Goal: Information Seeking & Learning: Learn about a topic

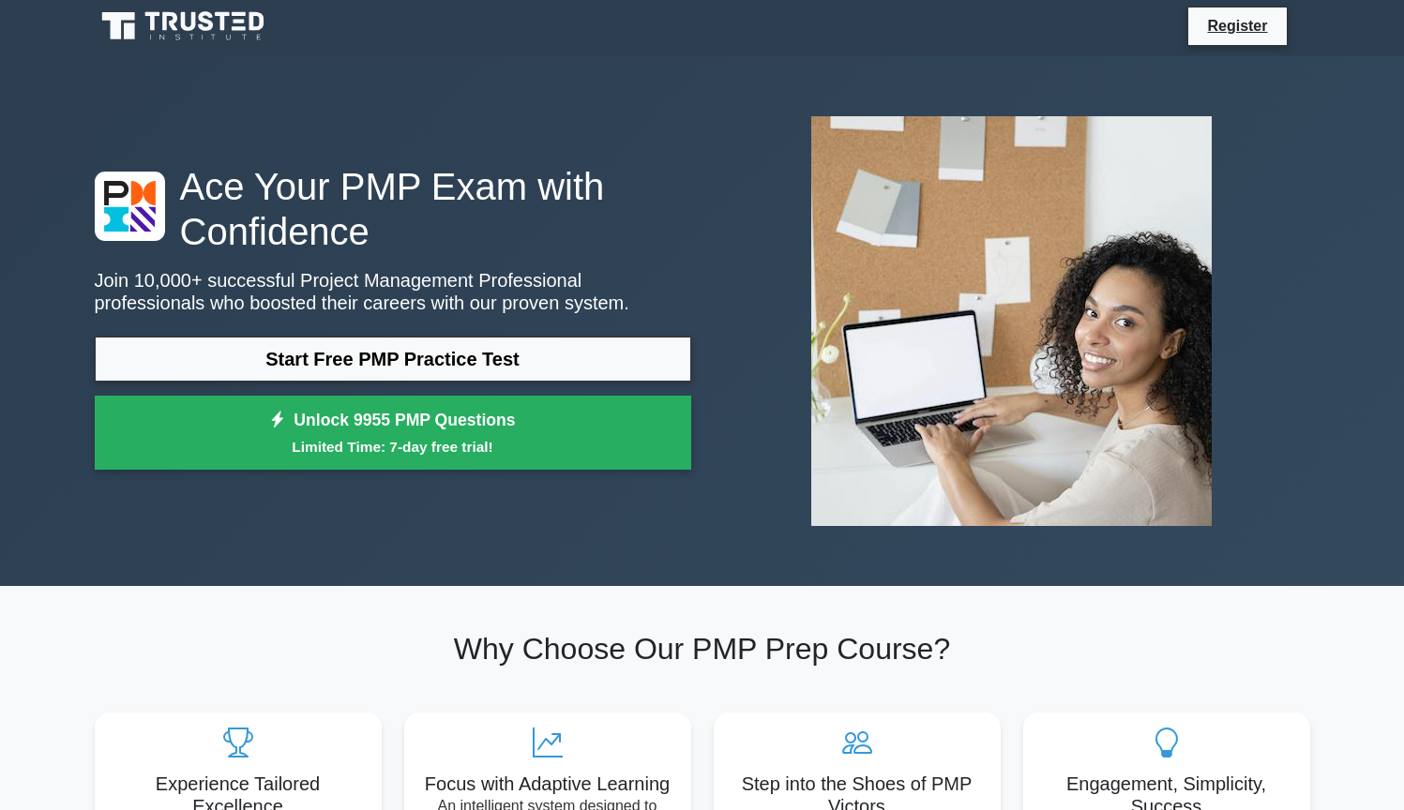
scroll to position [8, 0]
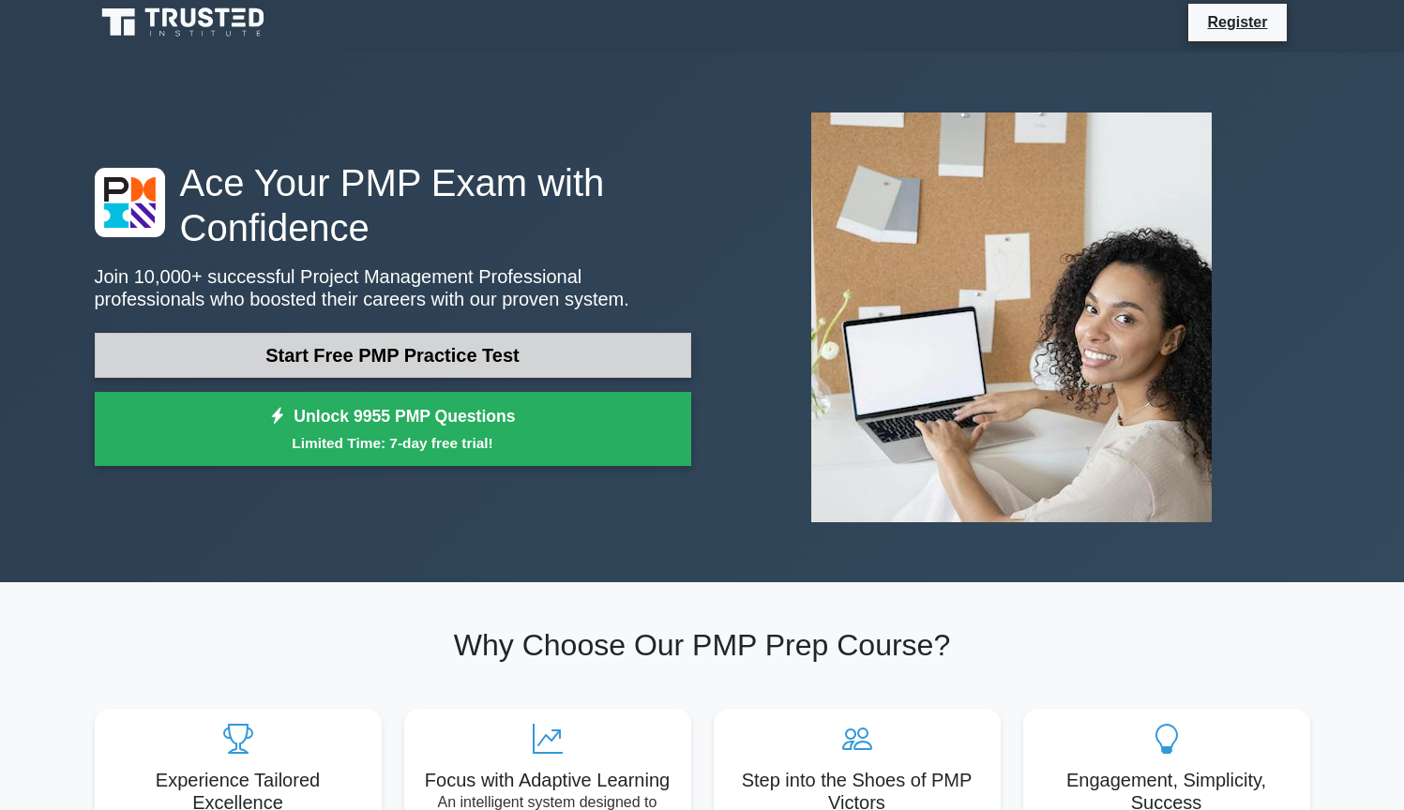
click at [567, 333] on link "Start Free PMP Practice Test" at bounding box center [393, 355] width 596 height 45
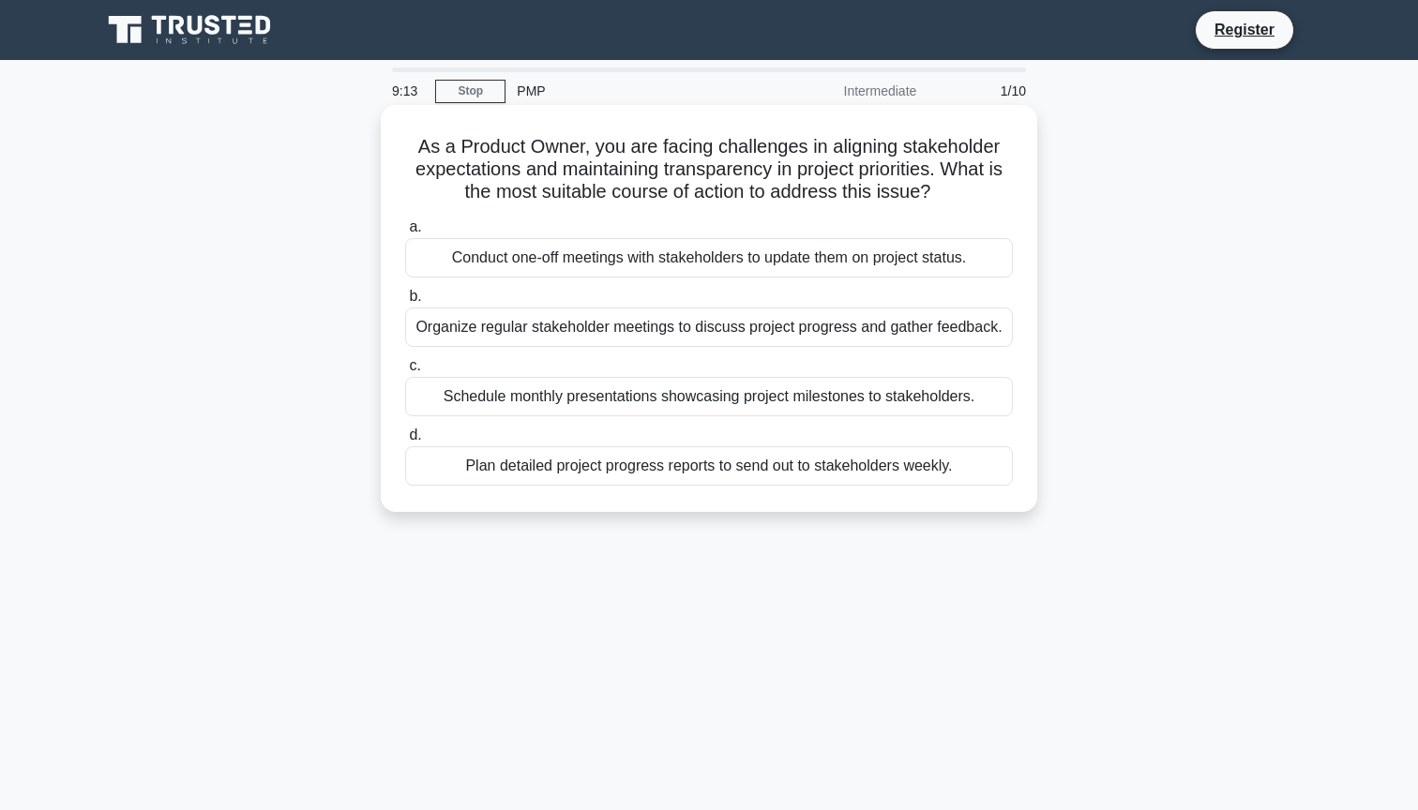
click at [497, 460] on div "Plan detailed project progress reports to send out to stakeholders weekly." at bounding box center [709, 465] width 608 height 39
click at [405, 442] on input "d. Plan detailed project progress reports to send out to stakeholders weekly." at bounding box center [405, 435] width 0 height 12
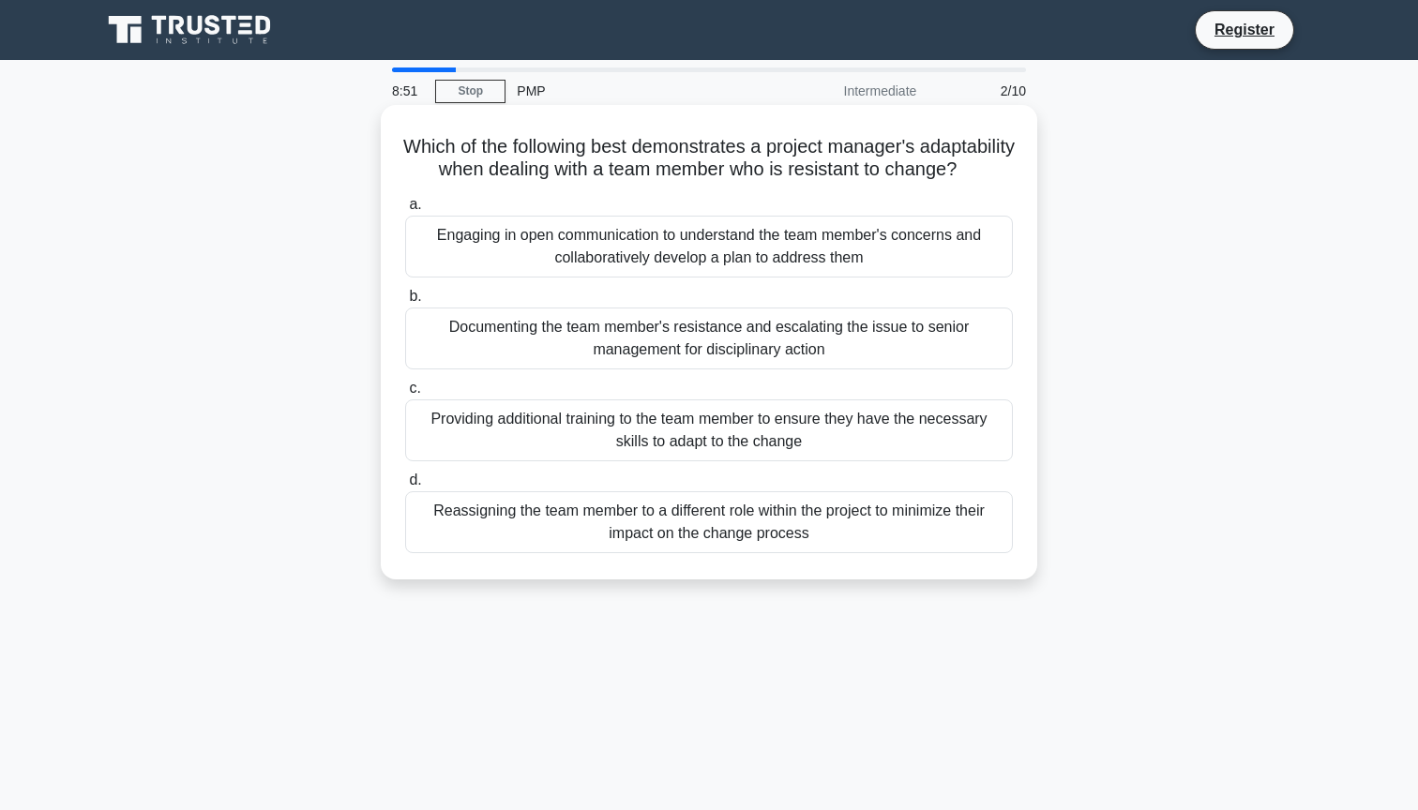
click at [510, 275] on div "Engaging in open communication to understand the team member's concerns and col…" at bounding box center [709, 247] width 608 height 62
click at [405, 211] on input "a. Engaging in open communication to understand the team member's concerns and …" at bounding box center [405, 205] width 0 height 12
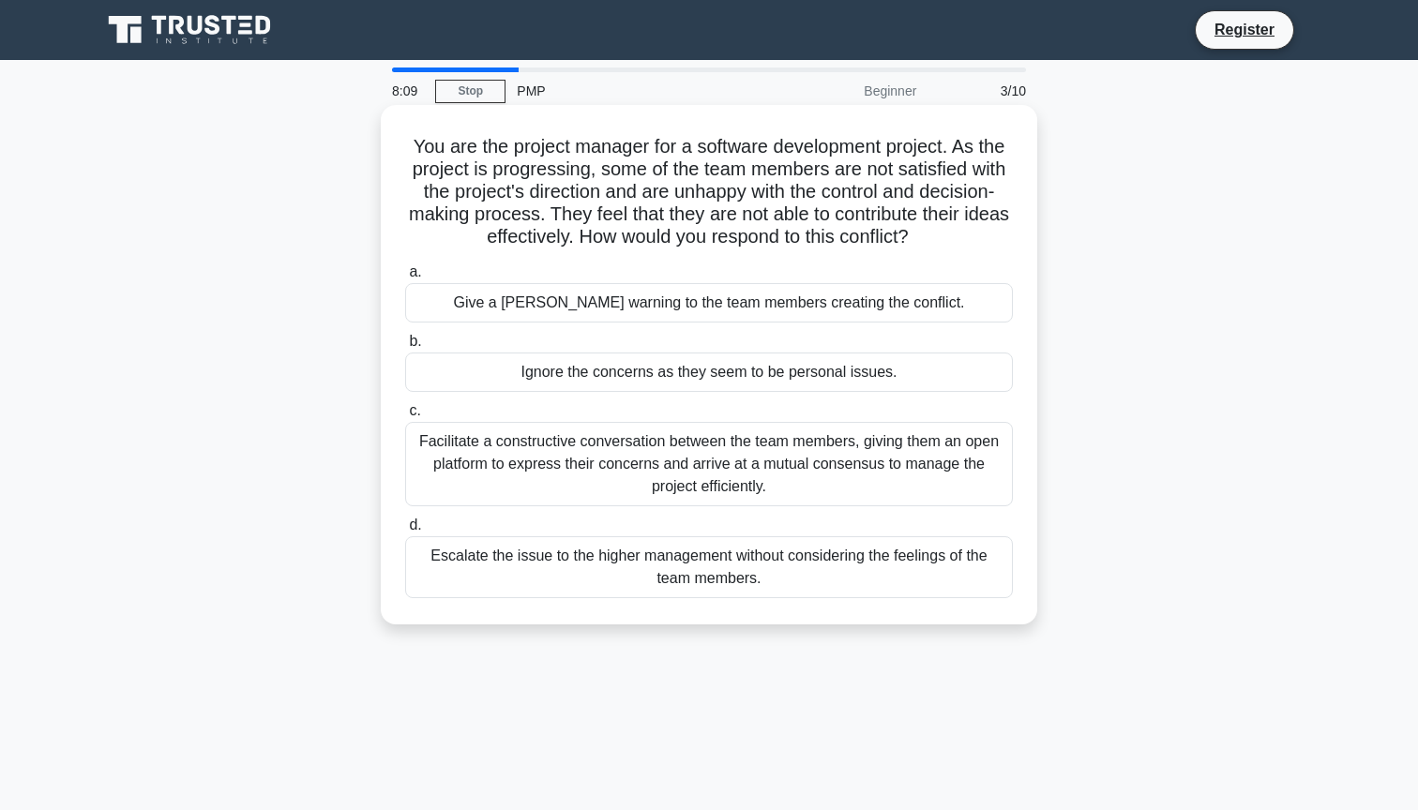
click at [471, 458] on div "Facilitate a constructive conversation between the team members, giving them an…" at bounding box center [709, 464] width 608 height 84
click at [405, 417] on input "c. Facilitate a constructive conversation between the team members, giving them…" at bounding box center [405, 411] width 0 height 12
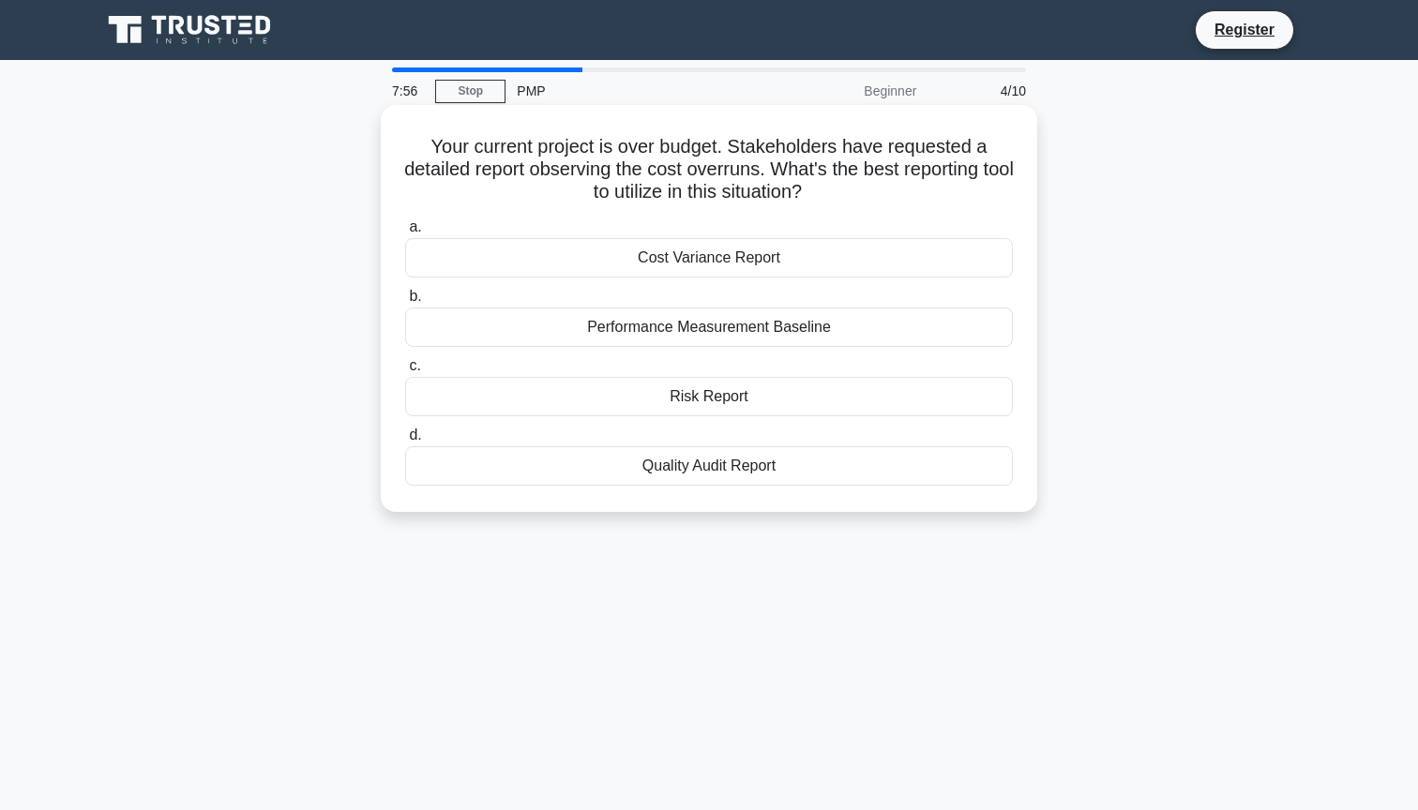
click at [466, 264] on div "Cost Variance Report" at bounding box center [709, 257] width 608 height 39
click at [405, 233] on input "a. Cost Variance Report" at bounding box center [405, 227] width 0 height 12
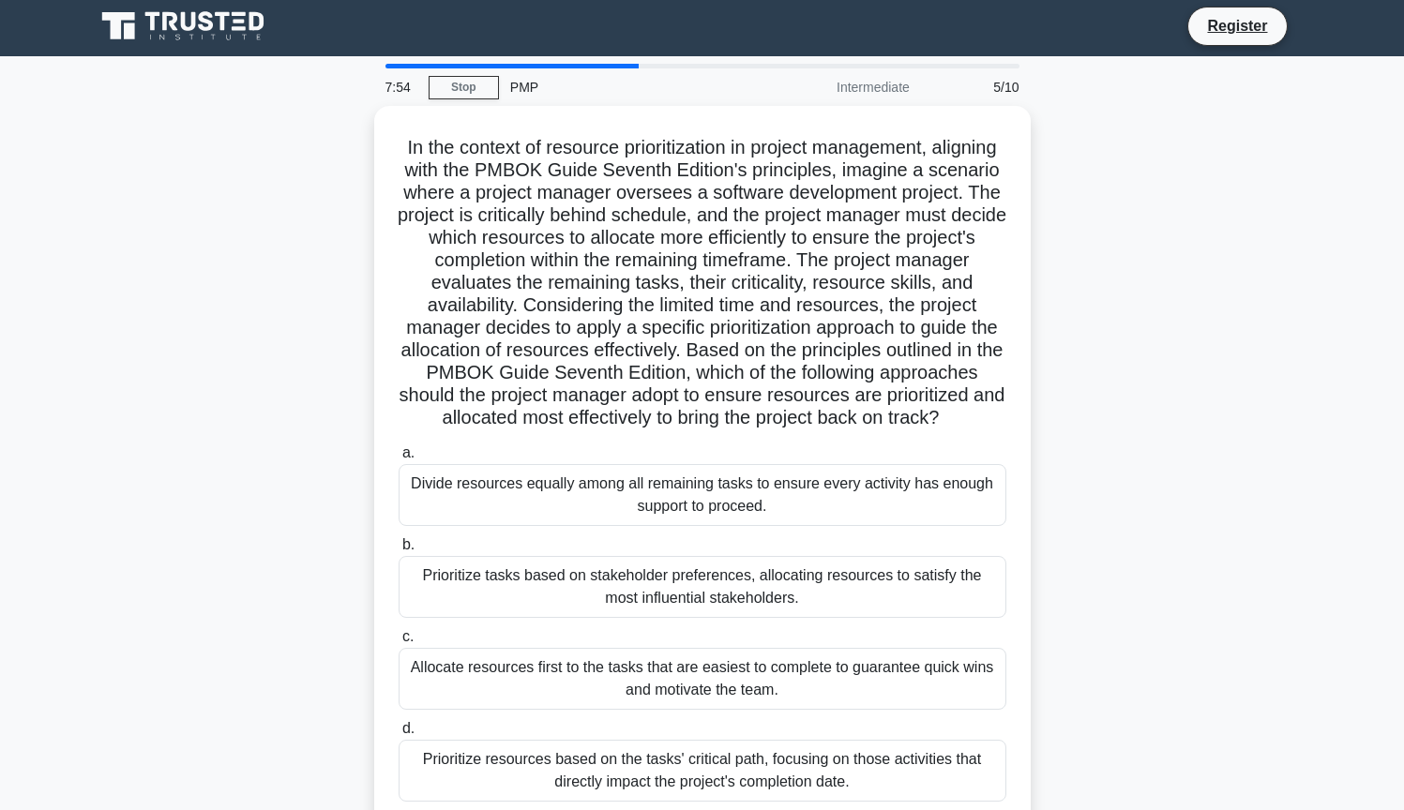
scroll to position [23, 0]
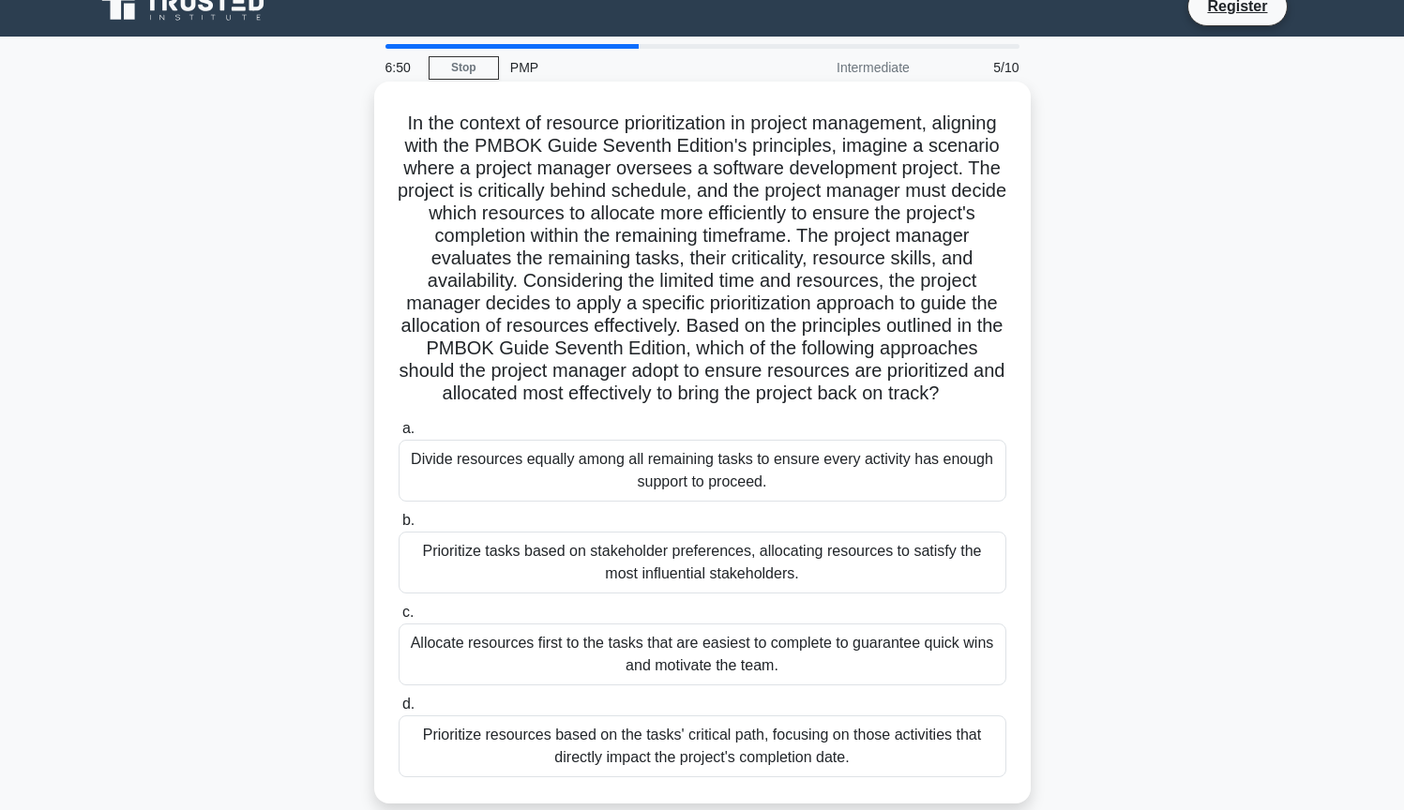
click at [488, 735] on div "Prioritize resources based on the tasks' critical path, focusing on those activ…" at bounding box center [703, 746] width 608 height 62
click at [399, 711] on input "d. Prioritize resources based on the tasks' critical path, focusing on those ac…" at bounding box center [399, 705] width 0 height 12
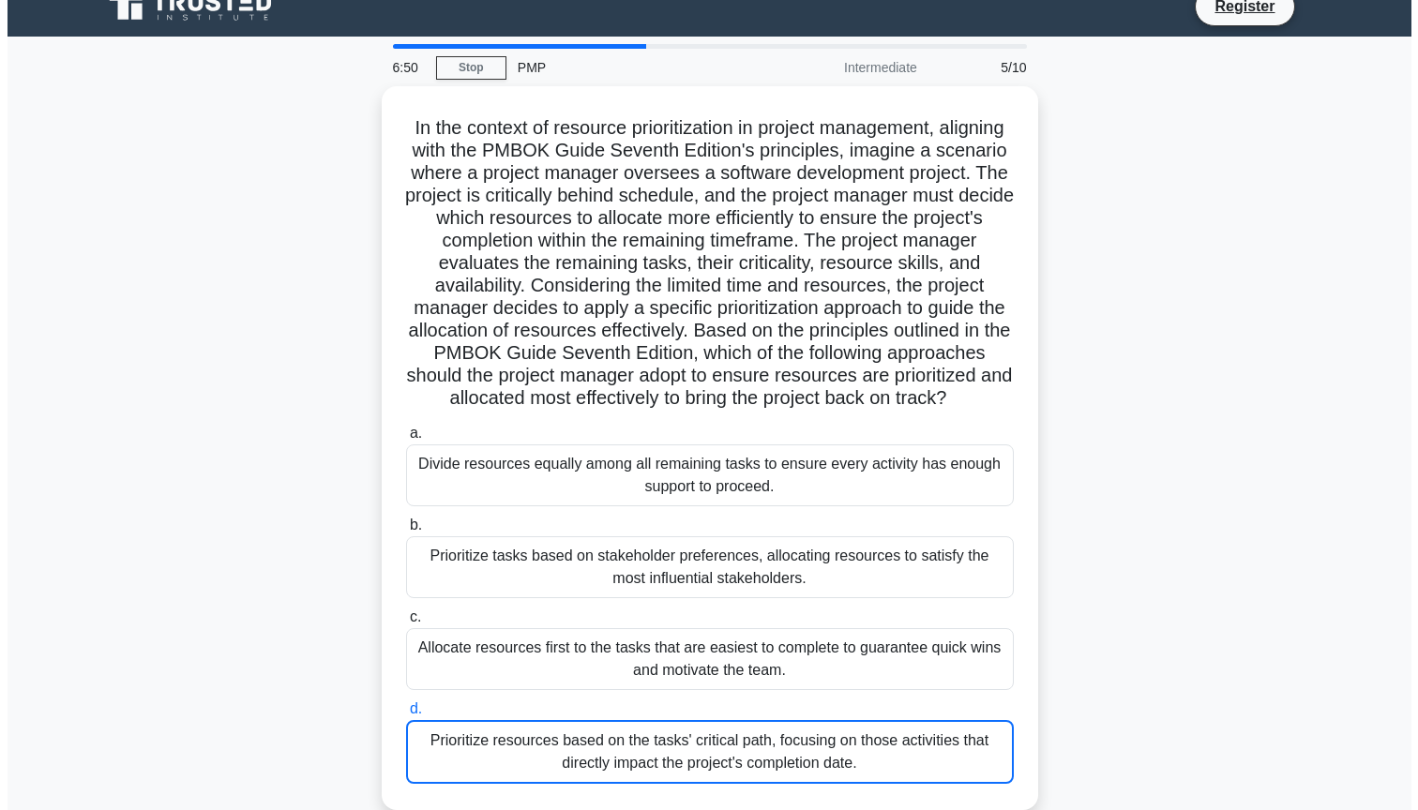
scroll to position [0, 0]
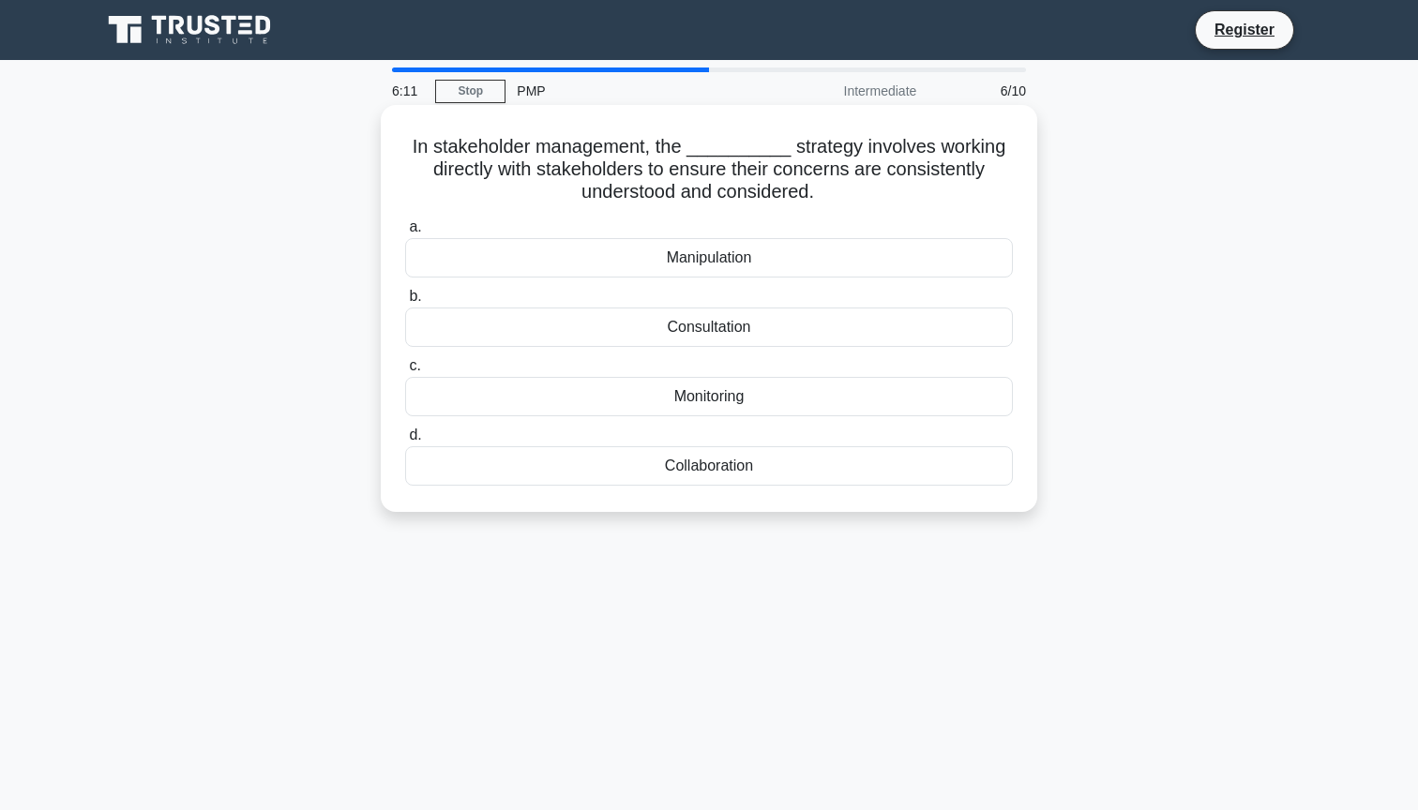
click at [541, 455] on div "Collaboration" at bounding box center [709, 465] width 608 height 39
click at [405, 442] on input "d. Collaboration" at bounding box center [405, 435] width 0 height 12
click at [537, 324] on div "$36,000" at bounding box center [709, 327] width 608 height 39
click at [405, 303] on input "b. $36,000" at bounding box center [405, 297] width 0 height 12
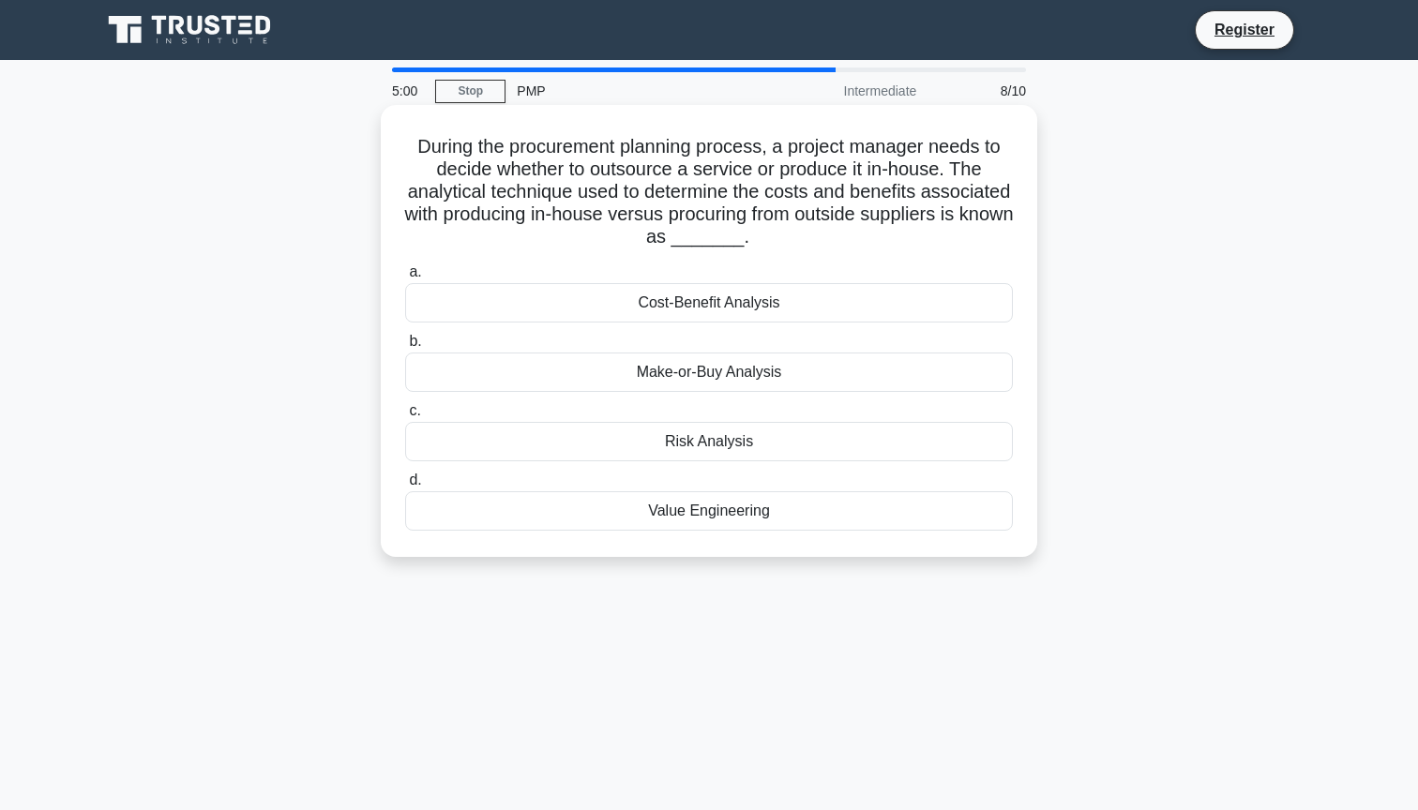
click at [523, 296] on div "Cost-Benefit Analysis" at bounding box center [709, 302] width 608 height 39
click at [405, 278] on input "a. Cost-Benefit Analysis" at bounding box center [405, 272] width 0 height 12
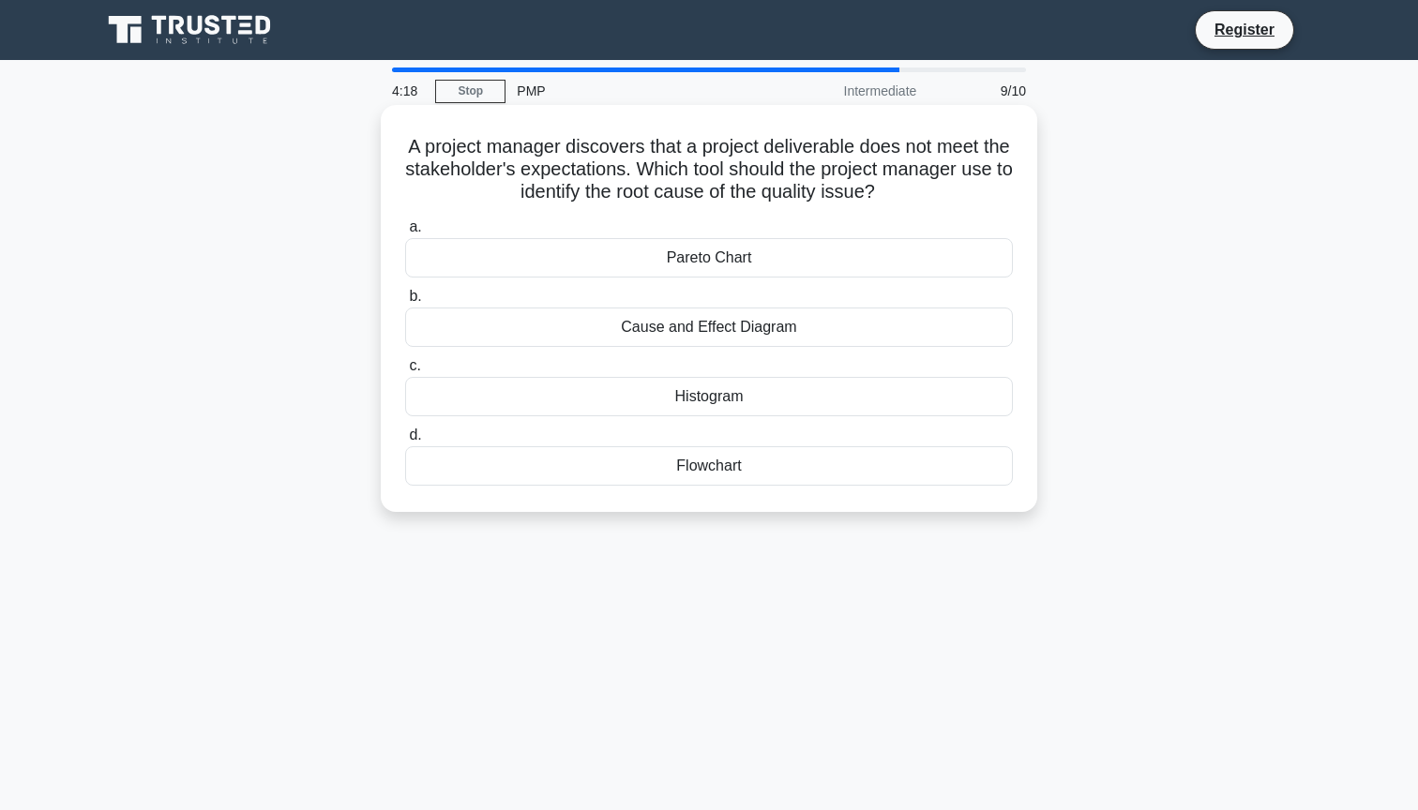
click at [794, 264] on div "Pareto Chart" at bounding box center [709, 257] width 608 height 39
click at [405, 233] on input "a. Pareto Chart" at bounding box center [405, 227] width 0 height 12
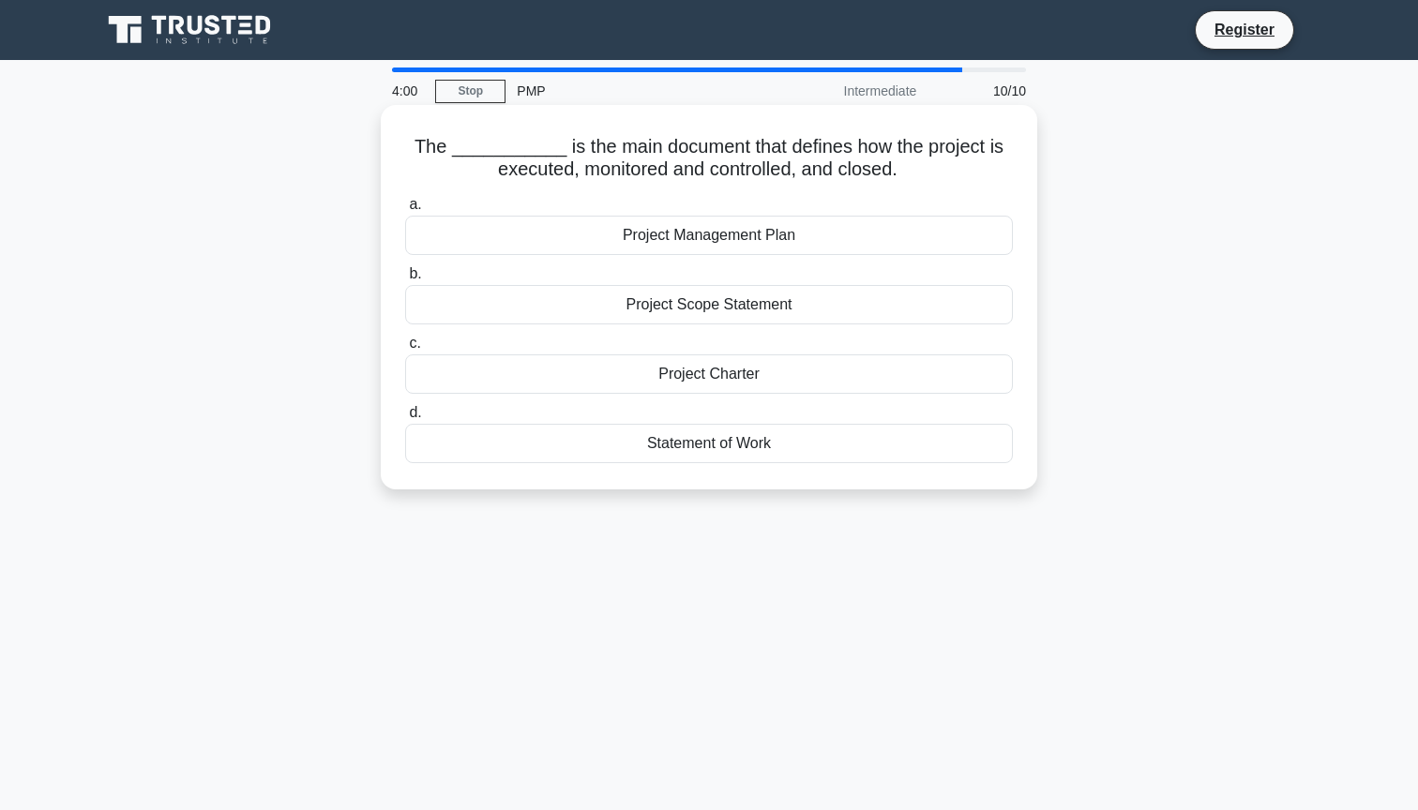
click at [814, 235] on div "Project Management Plan" at bounding box center [709, 235] width 608 height 39
click at [405, 211] on input "a. Project Management Plan" at bounding box center [405, 205] width 0 height 12
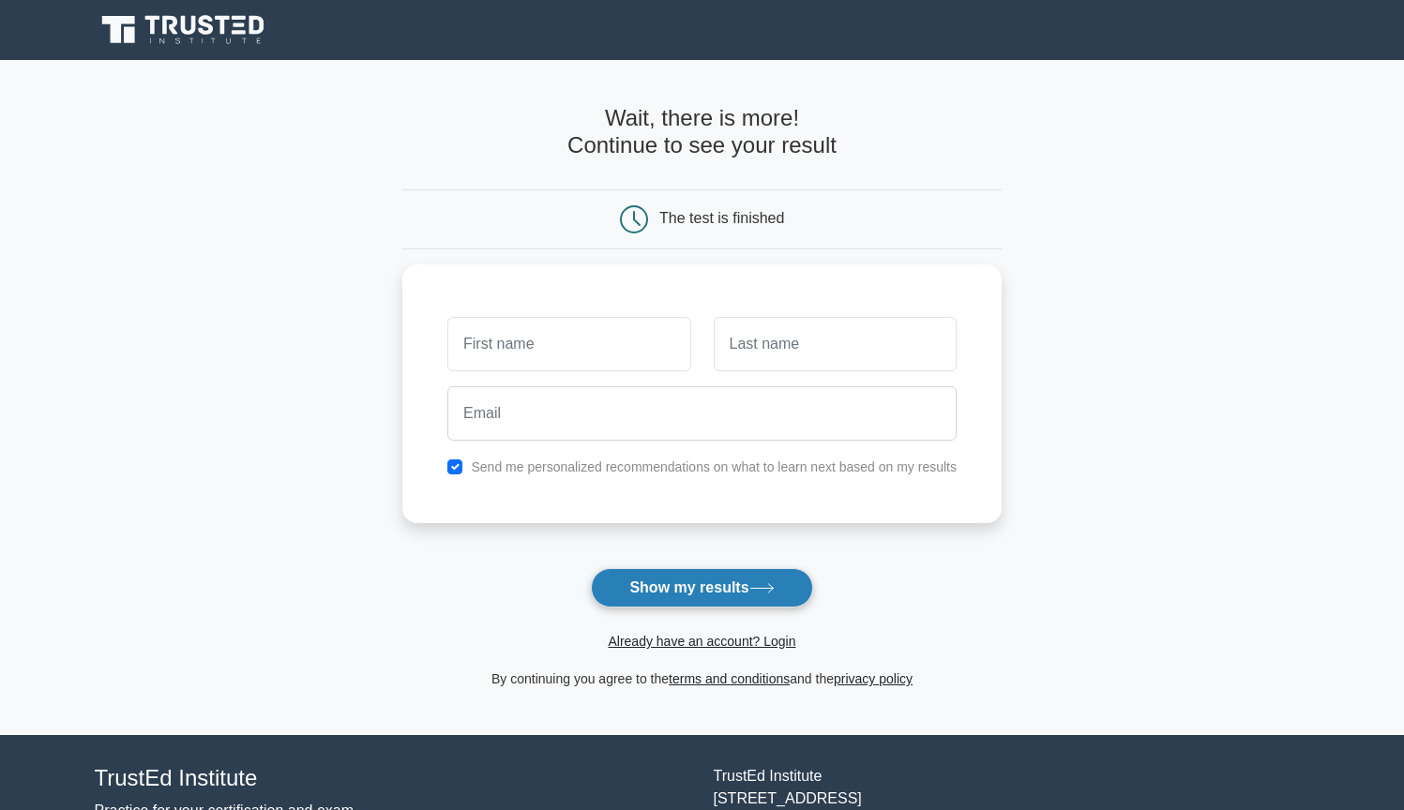
click at [694, 568] on button "Show my results" at bounding box center [701, 587] width 221 height 39
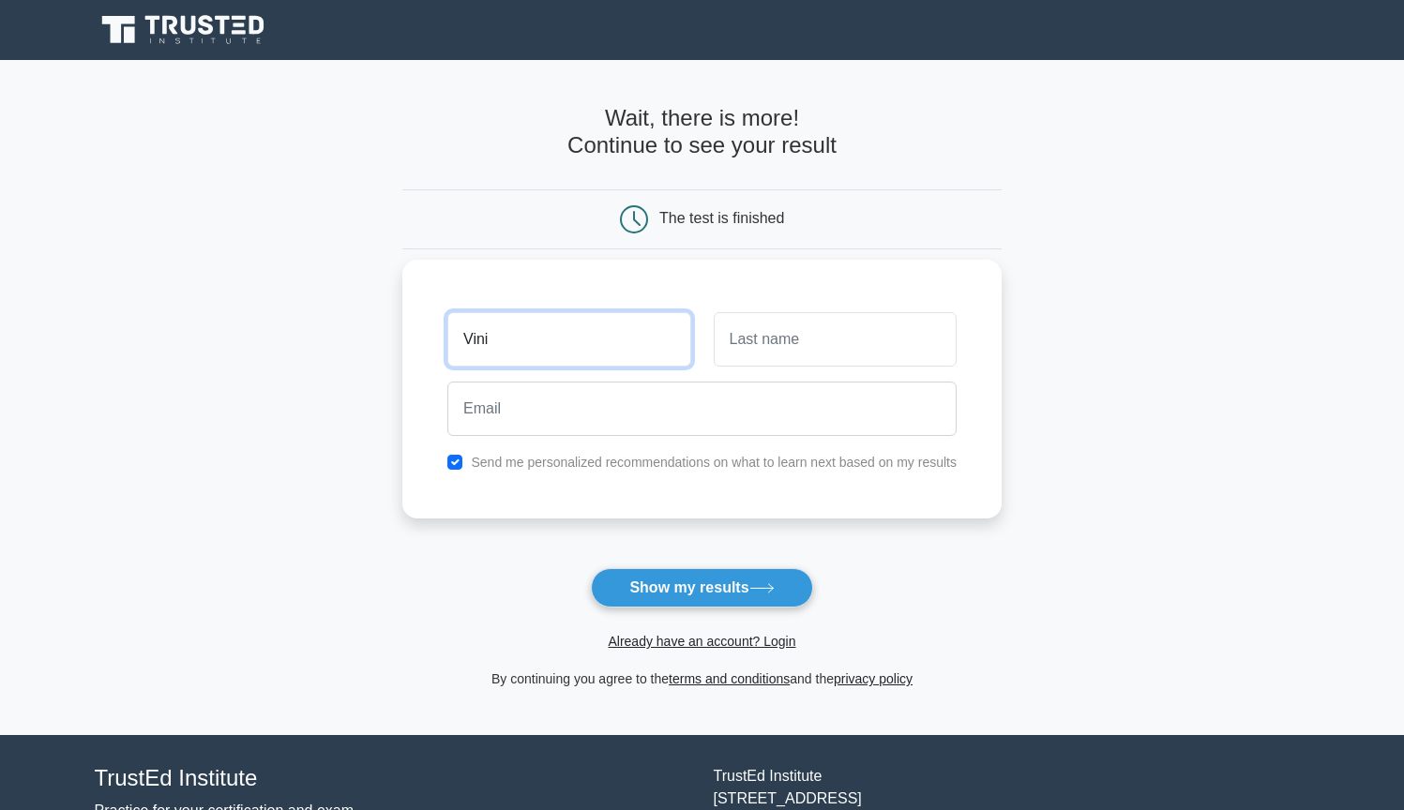
type input "Vini"
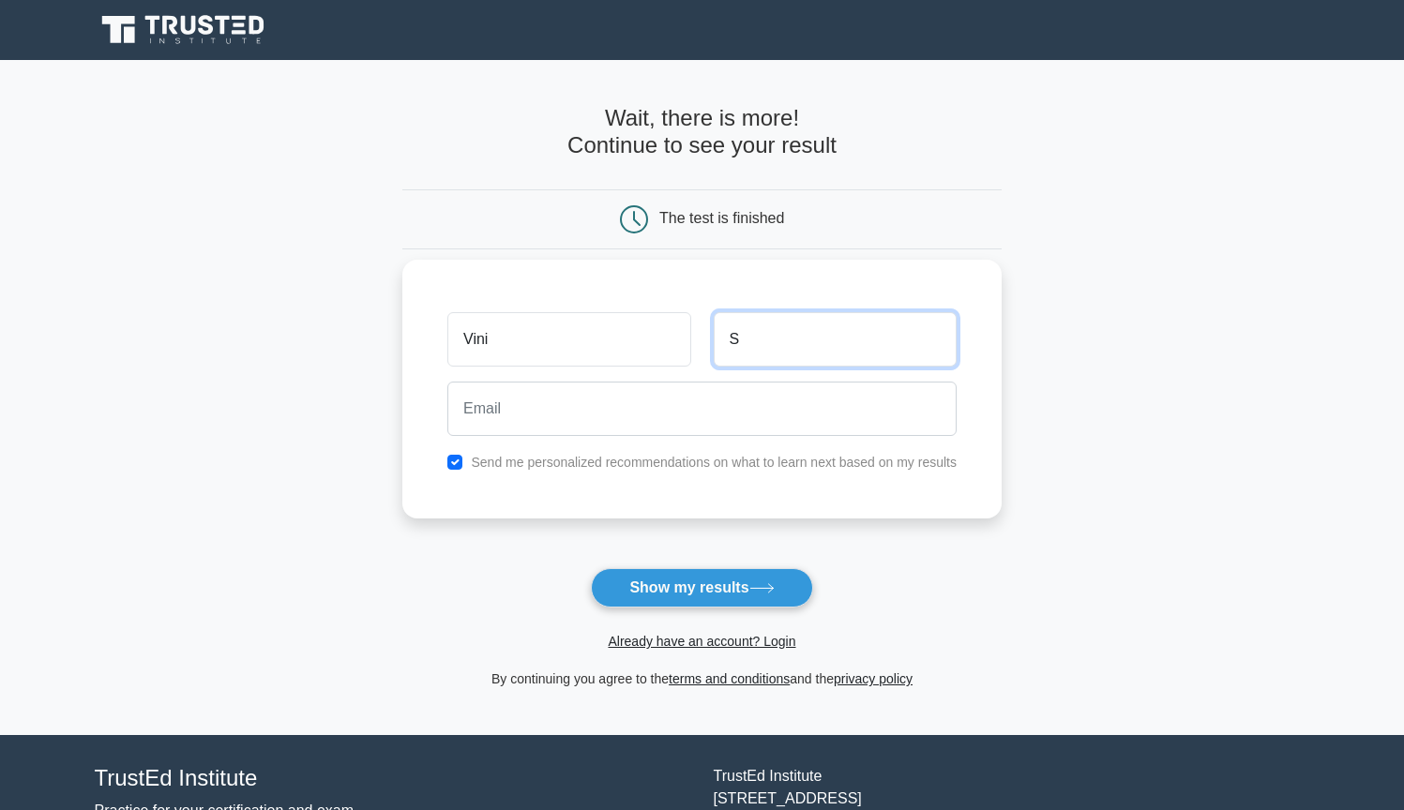
type input "S"
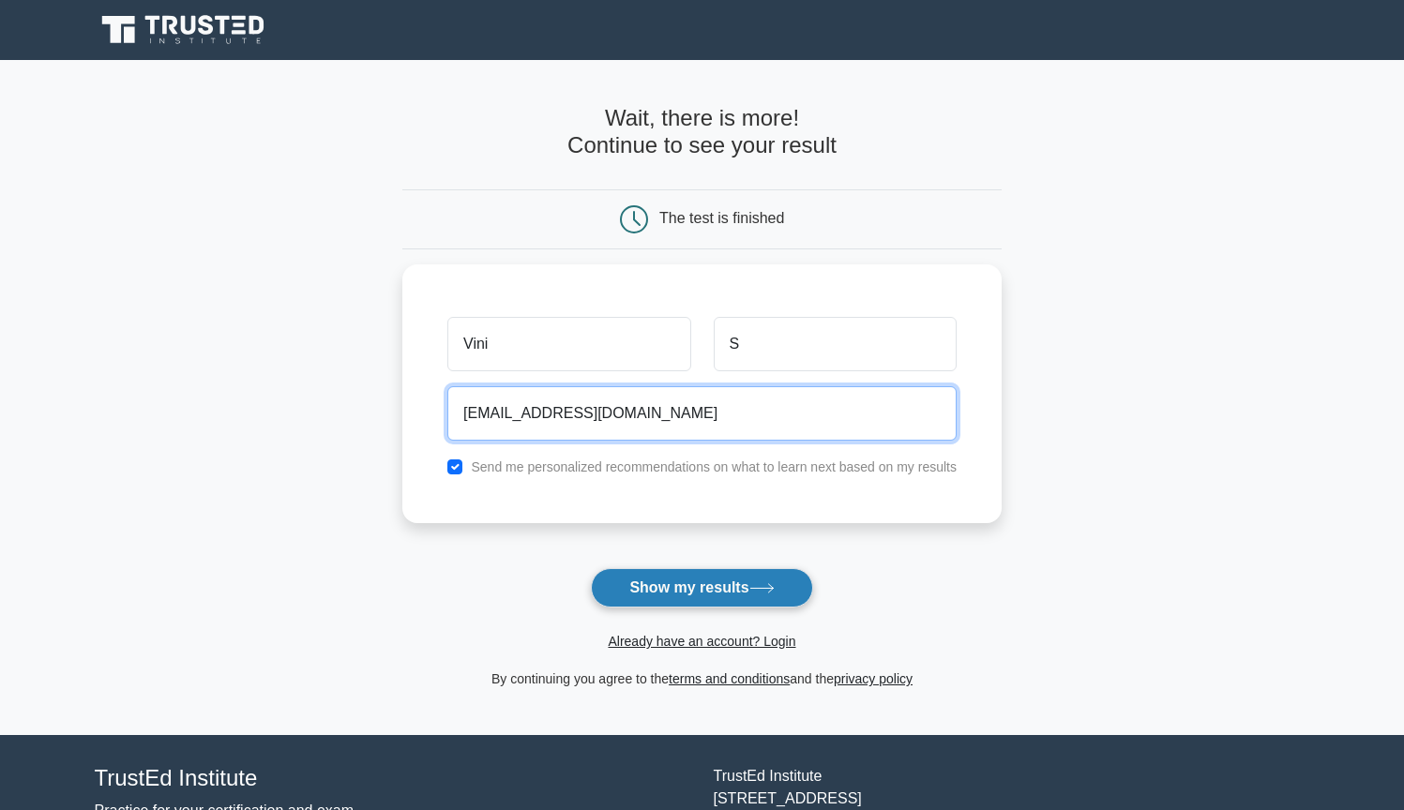
type input "bluyrose@gmail.com"
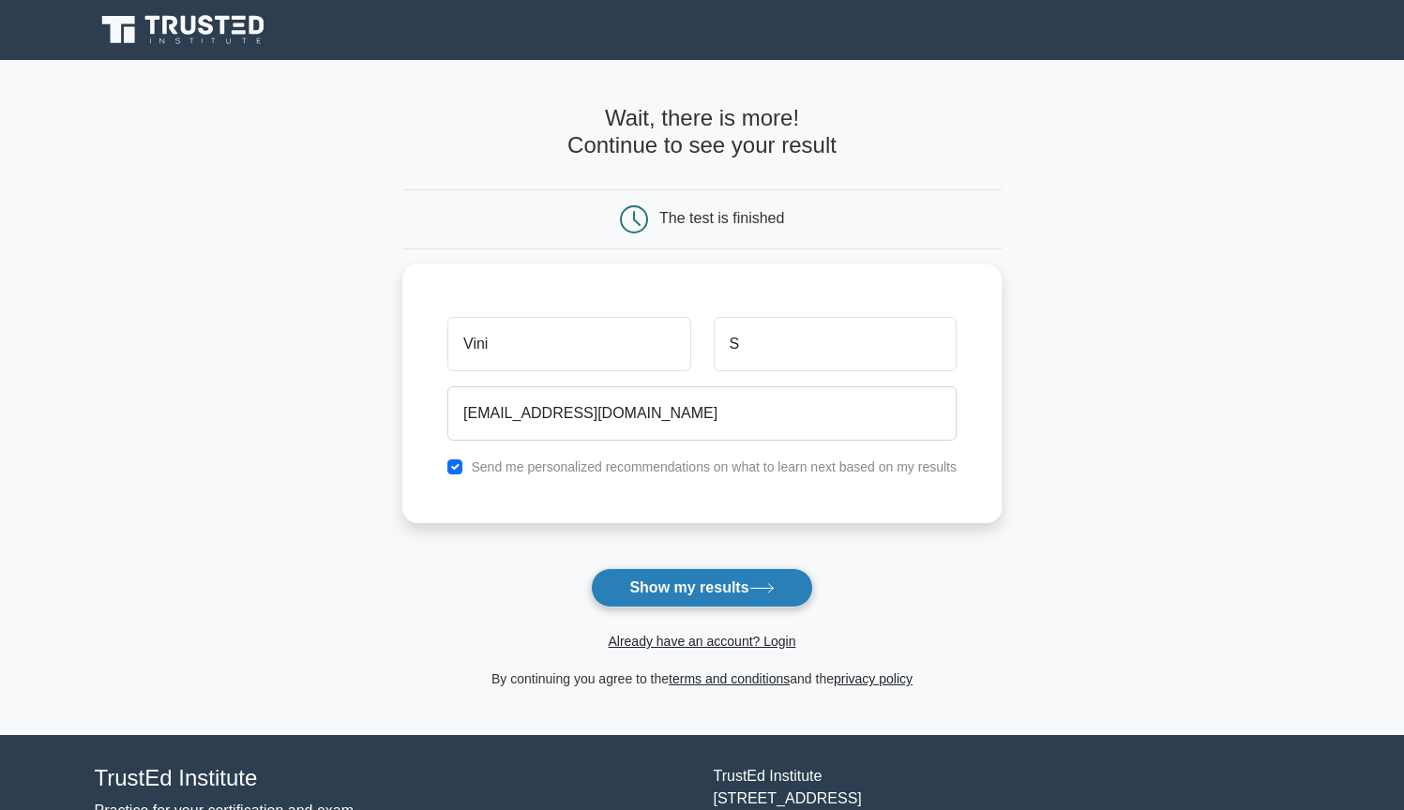
click at [678, 568] on button "Show my results" at bounding box center [701, 587] width 221 height 39
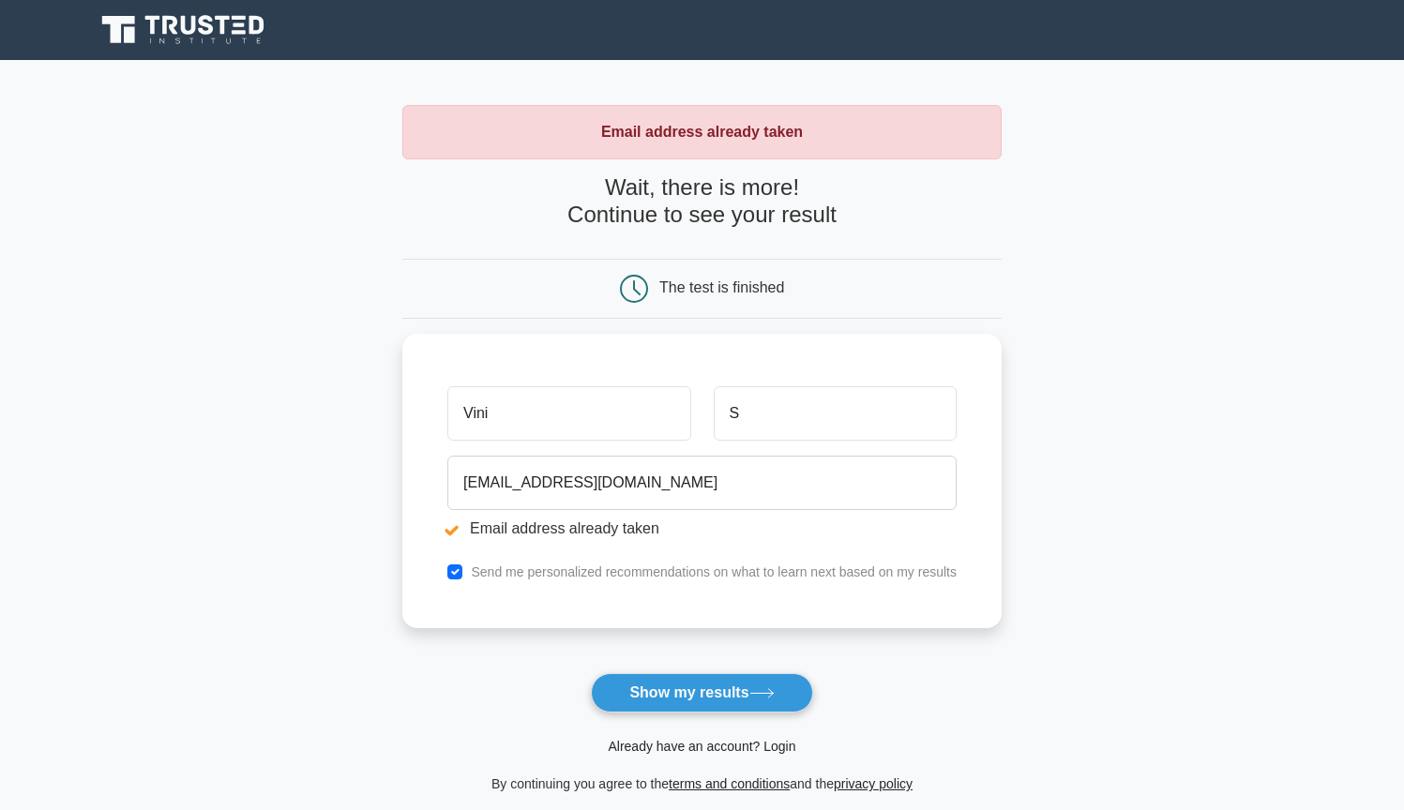
click at [690, 739] on link "Already have an account? Login" at bounding box center [702, 746] width 188 height 15
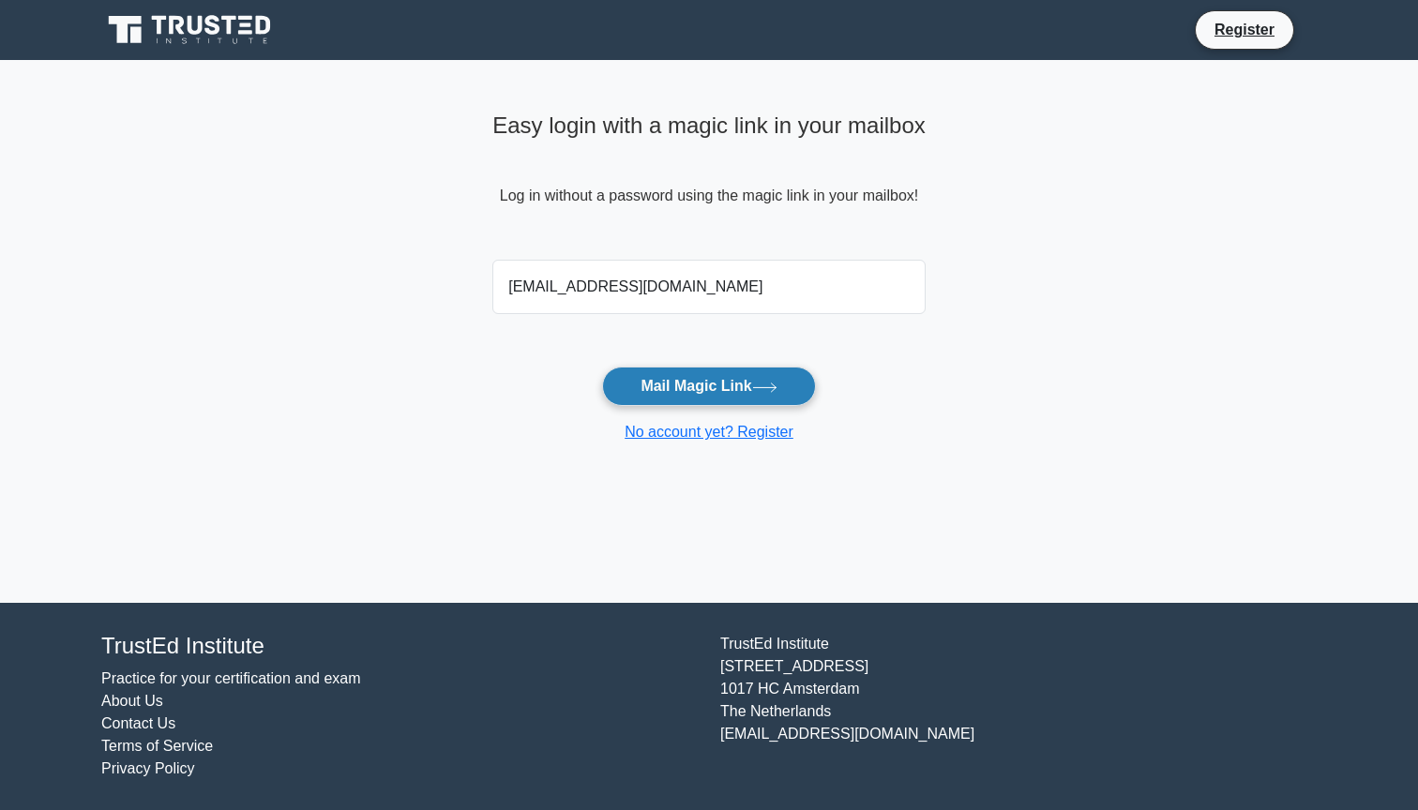
type input "[EMAIL_ADDRESS][DOMAIN_NAME]"
click at [681, 380] on button "Mail Magic Link" at bounding box center [708, 386] width 213 height 39
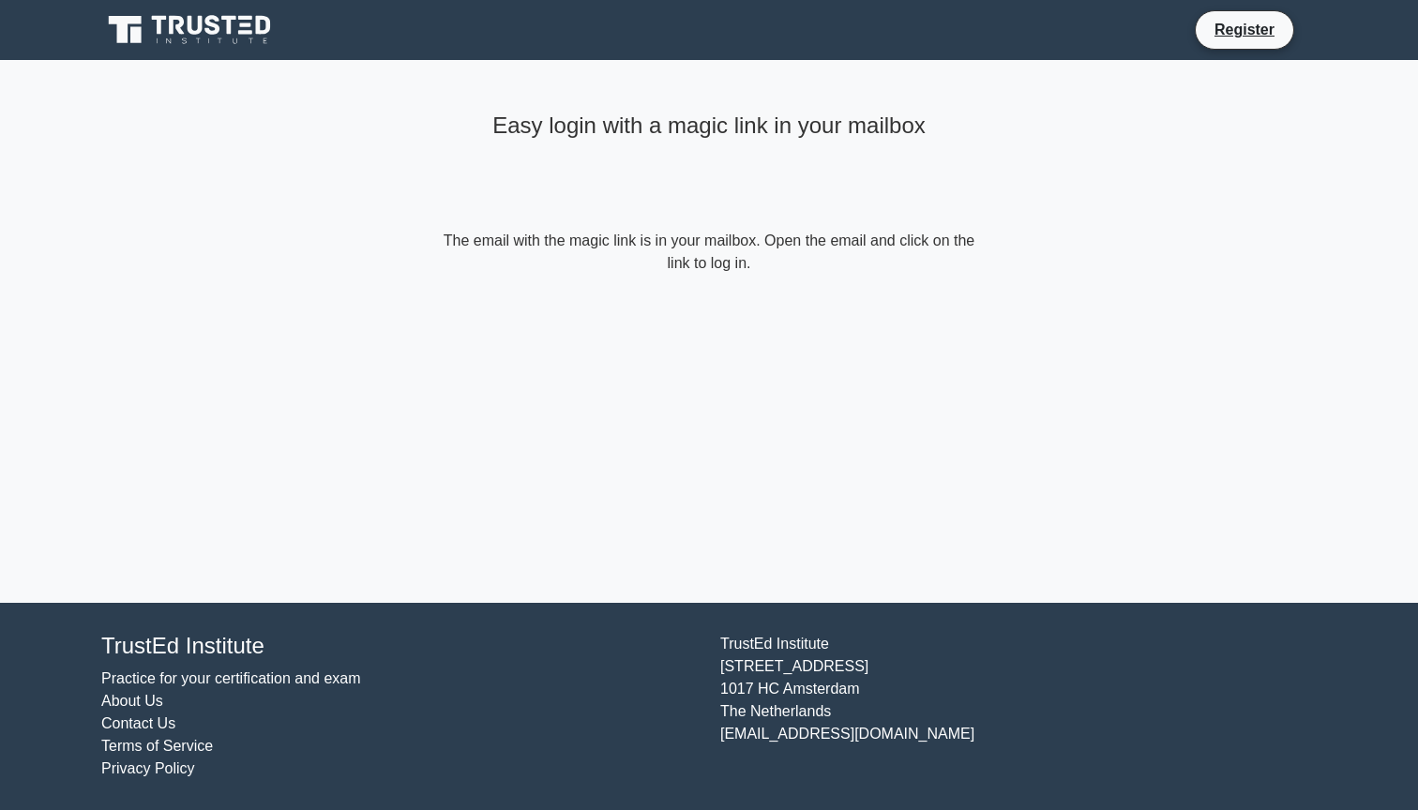
click at [866, 127] on h4 "Easy login with a magic link in your mailbox" at bounding box center [709, 126] width 540 height 27
click at [1181, 167] on main "Easy login with a magic link in your mailbox The email with the magic link is i…" at bounding box center [709, 331] width 1418 height 543
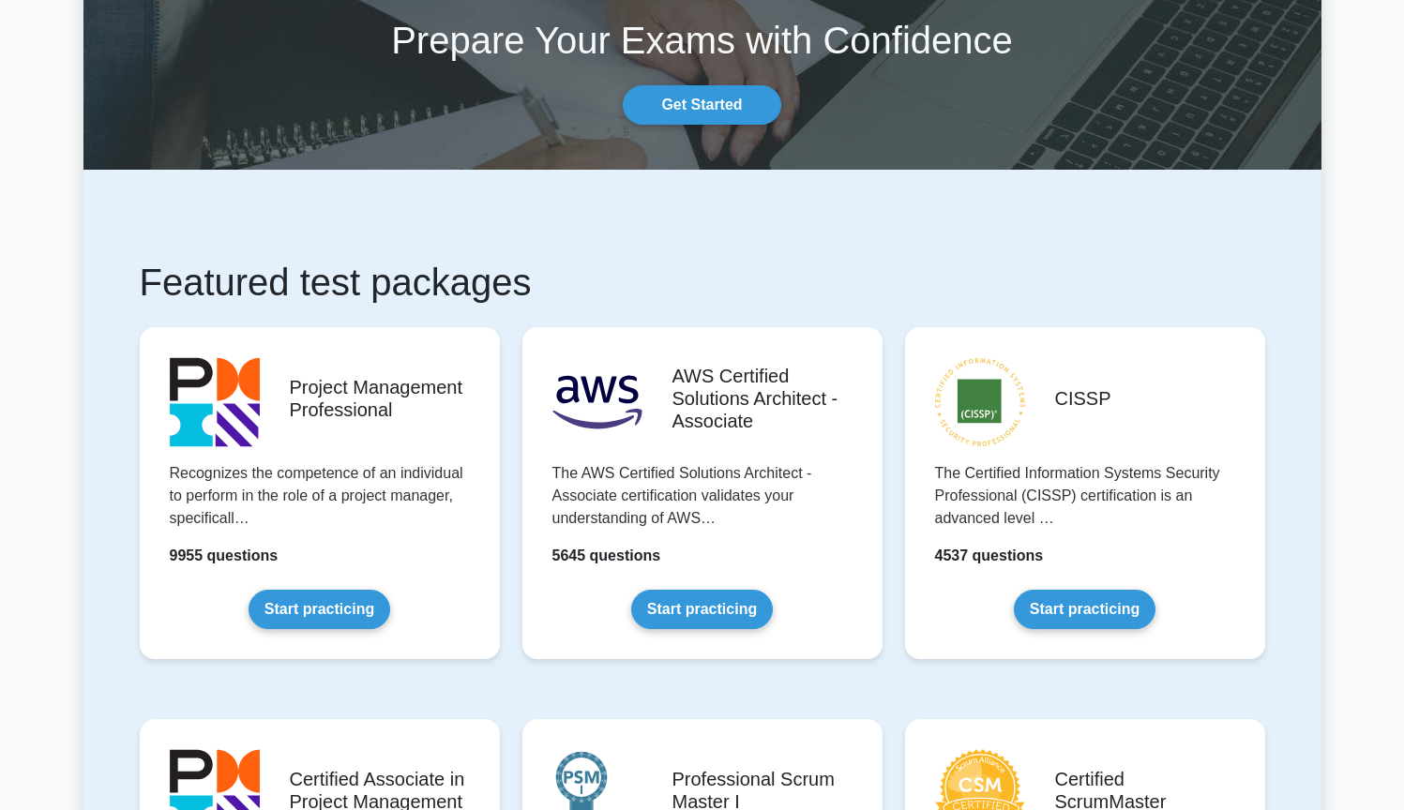
scroll to position [241, 0]
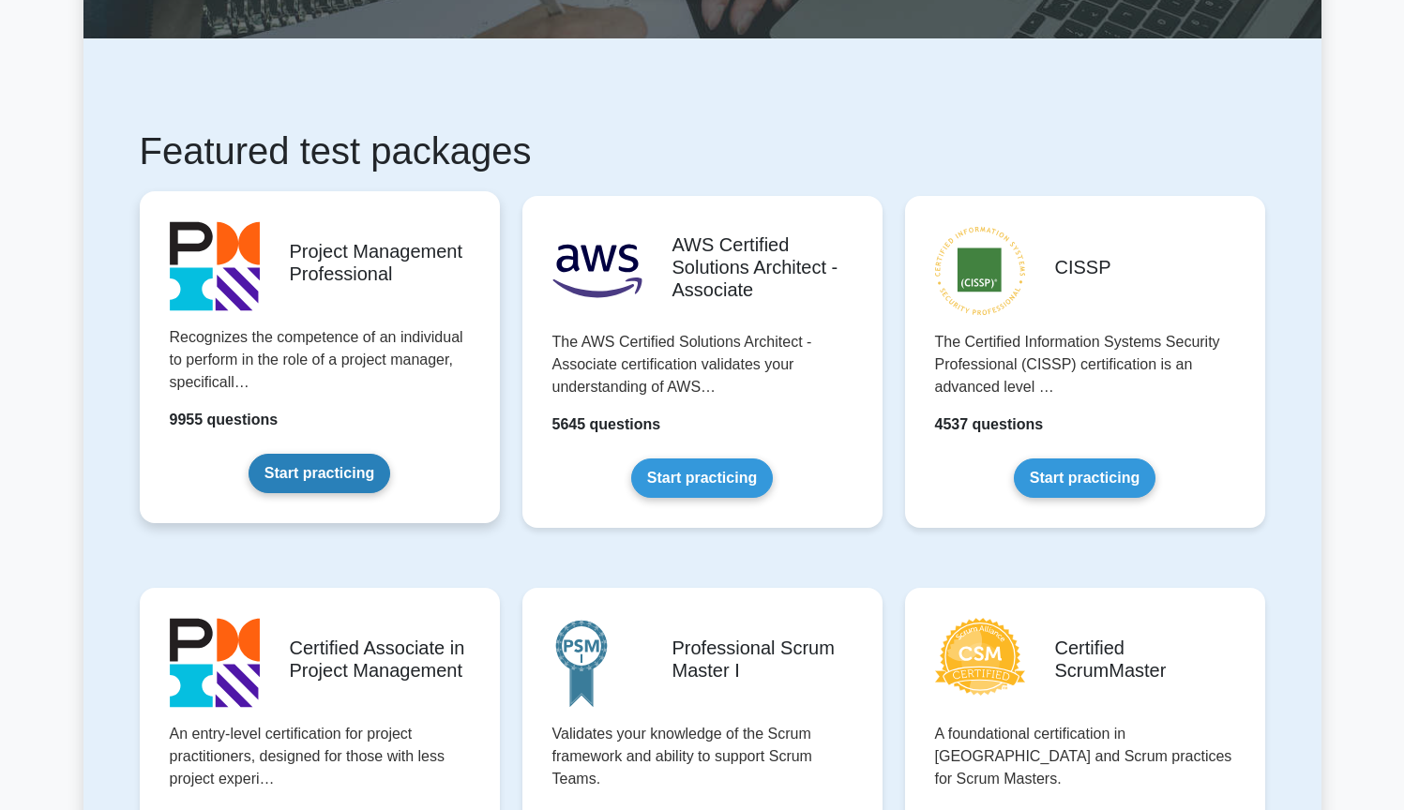
click at [266, 454] on link "Start practicing" at bounding box center [319, 473] width 142 height 39
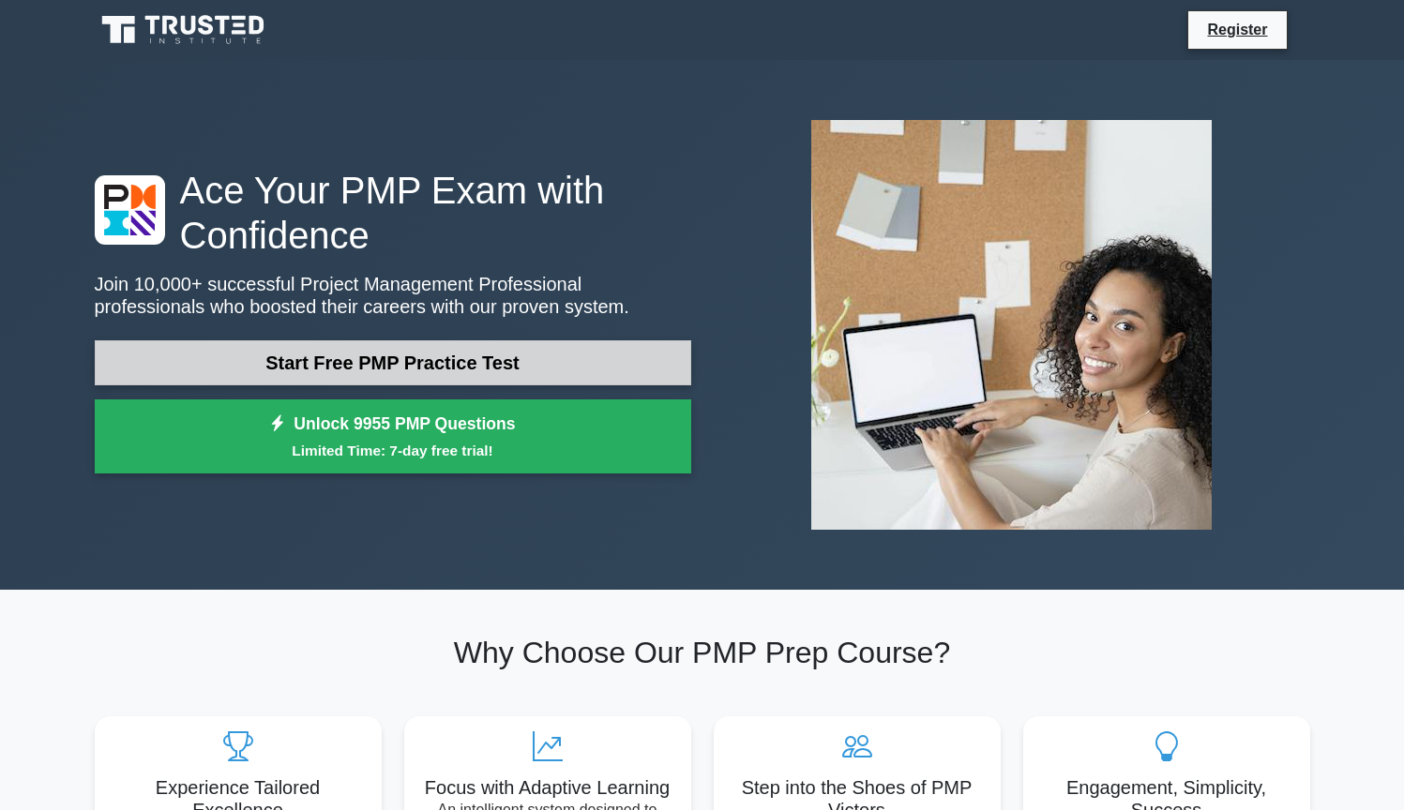
click at [425, 340] on link "Start Free PMP Practice Test" at bounding box center [393, 362] width 596 height 45
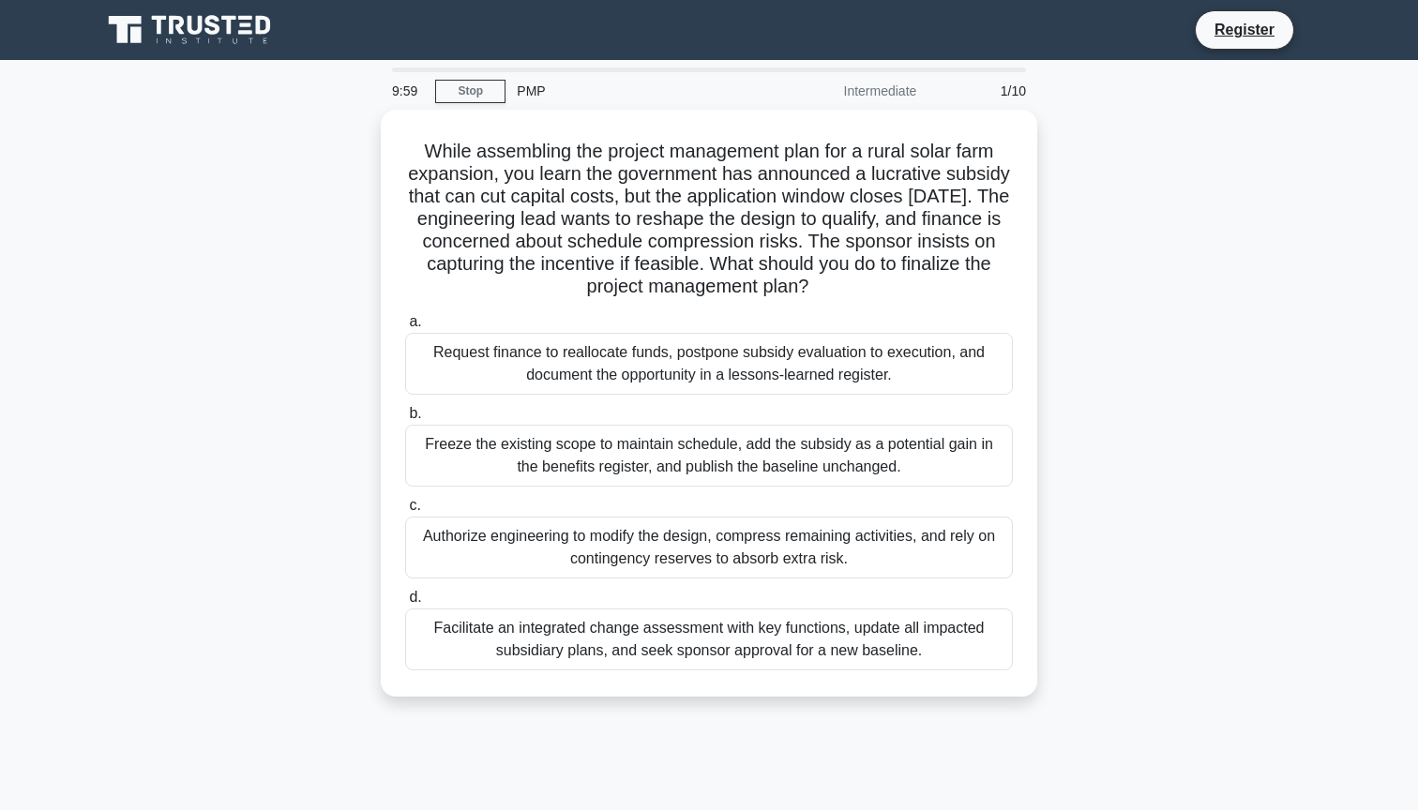
click at [903, 83] on div "Intermediate" at bounding box center [845, 91] width 164 height 38
click at [487, 87] on link "Stop" at bounding box center [470, 91] width 70 height 23
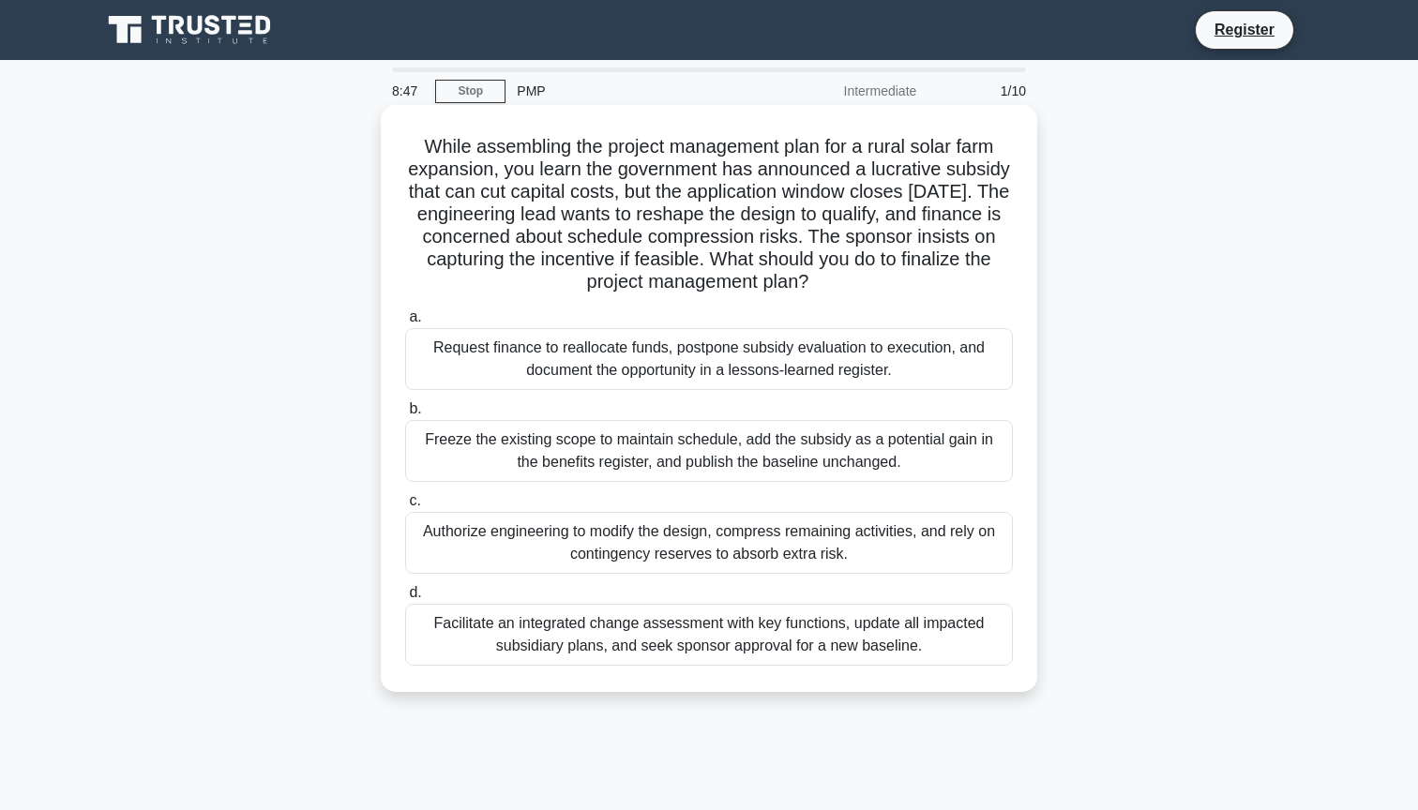
click at [431, 633] on div "Facilitate an integrated change assessment with key functions, update all impac…" at bounding box center [709, 635] width 608 height 62
click at [405, 599] on input "d. Facilitate an integrated change assessment with key functions, update all im…" at bounding box center [405, 593] width 0 height 12
